Goal: Task Accomplishment & Management: Use online tool/utility

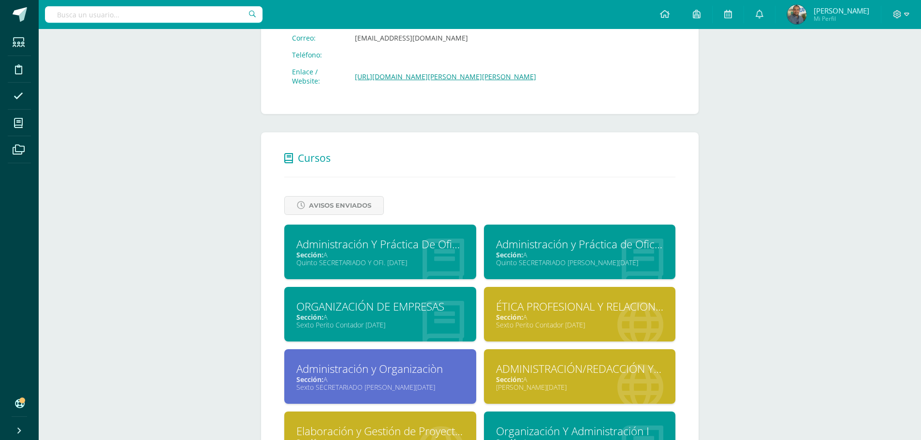
scroll to position [477, 0]
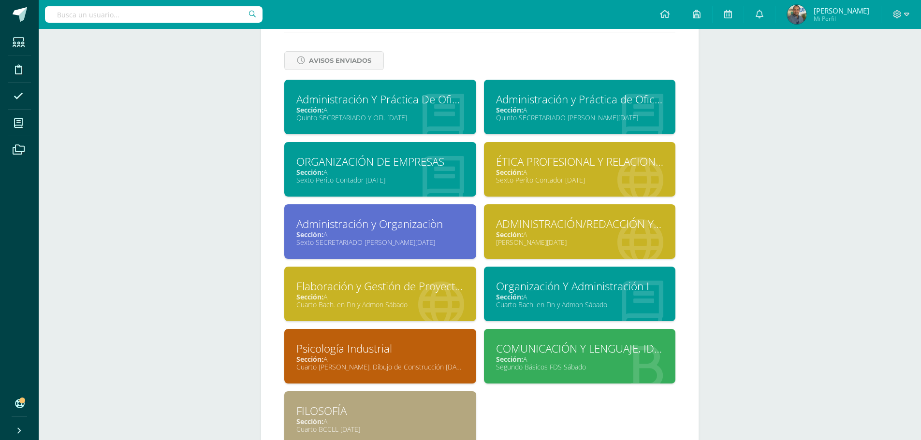
click at [586, 225] on div "ADMINISTRACIÓN/REDACCIÓN Y CORRESPONDENCIA" at bounding box center [580, 224] width 168 height 15
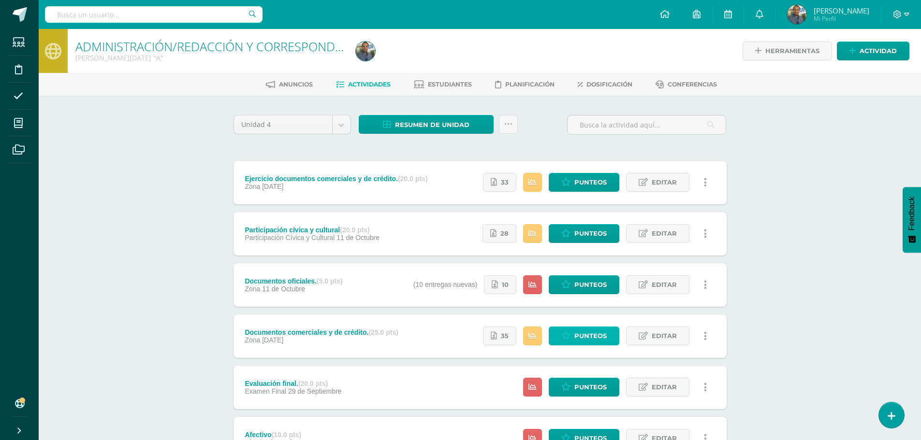
click at [594, 338] on span "Punteos" at bounding box center [590, 336] width 32 height 18
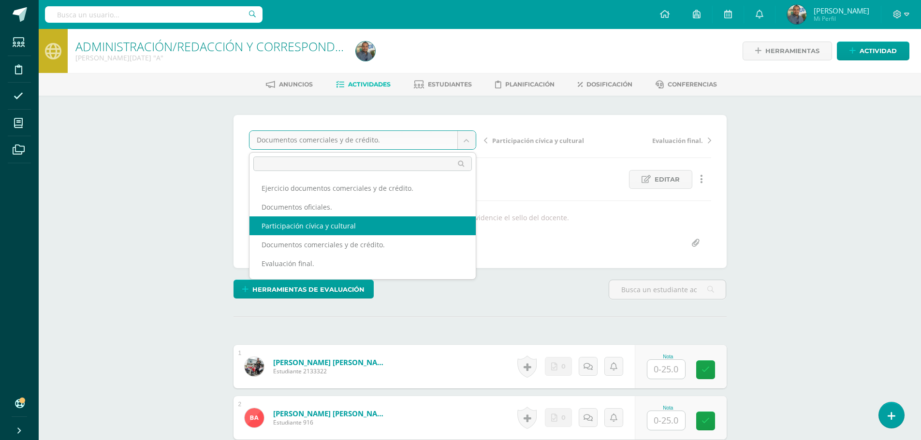
select select "/dashboard/teacher/grade-activity/84519/"
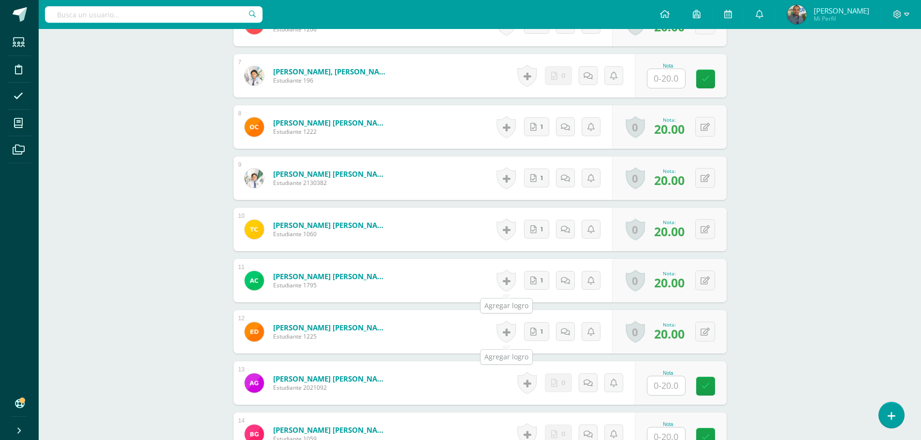
scroll to position [678, 0]
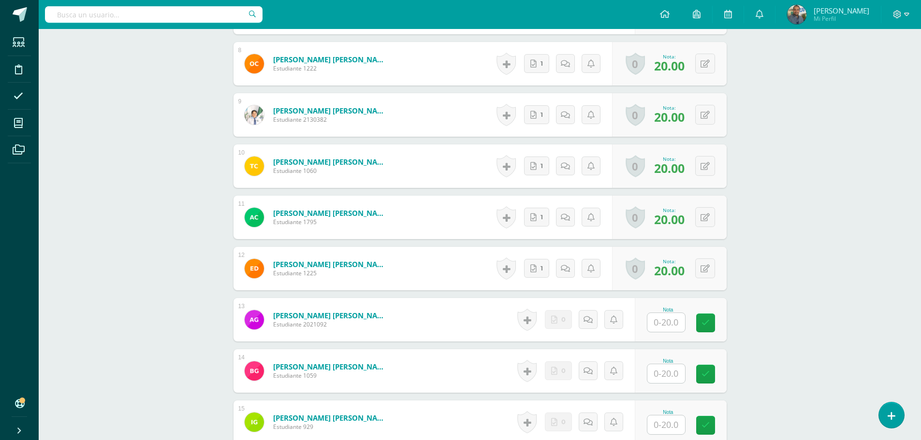
click at [663, 378] on input "text" at bounding box center [666, 373] width 38 height 19
type input "20"
click at [698, 356] on div "Nota 20" at bounding box center [681, 370] width 92 height 43
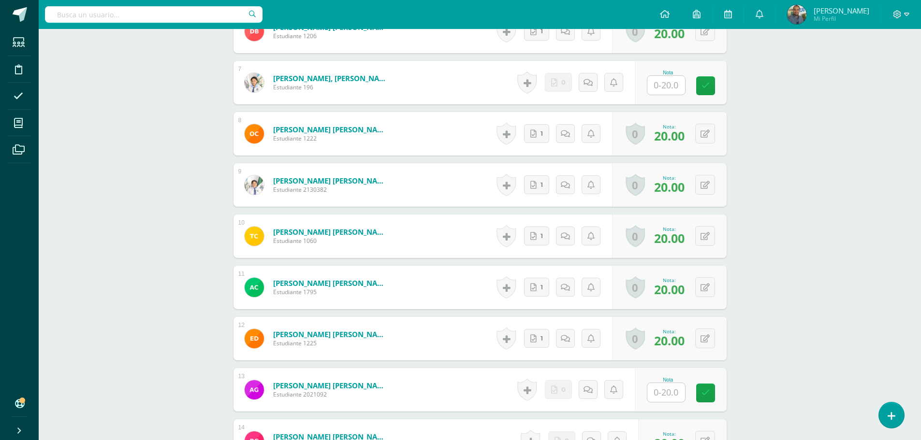
scroll to position [534, 0]
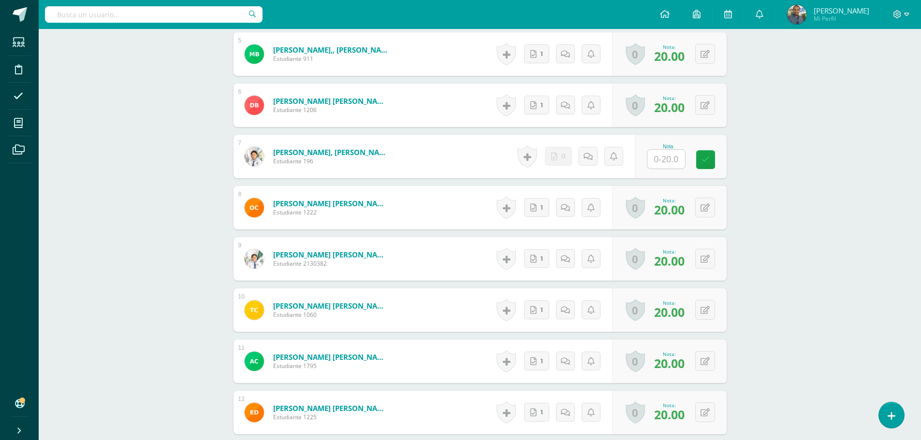
click at [852, 11] on span "[PERSON_NAME]" at bounding box center [841, 11] width 56 height 10
